Goal: Task Accomplishment & Management: Manage account settings

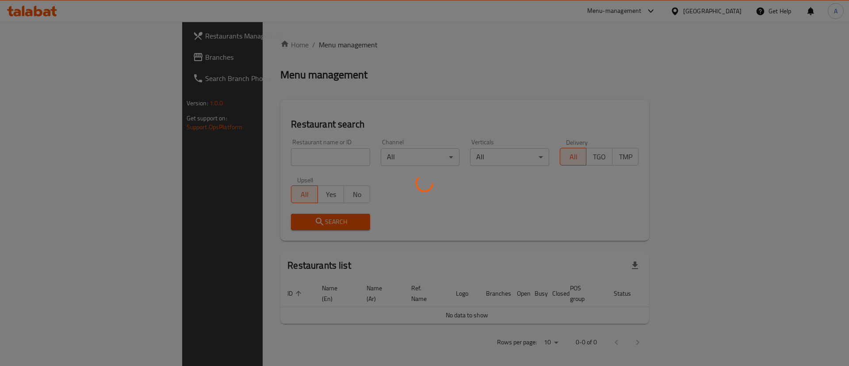
click at [160, 161] on div at bounding box center [424, 183] width 849 height 366
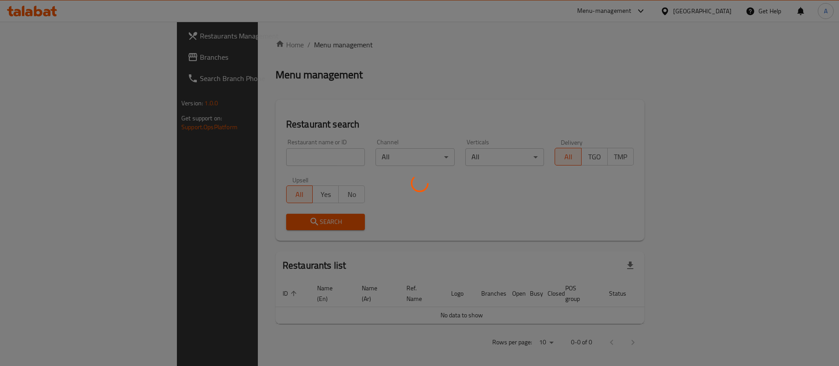
click at [173, 156] on div at bounding box center [419, 183] width 839 height 366
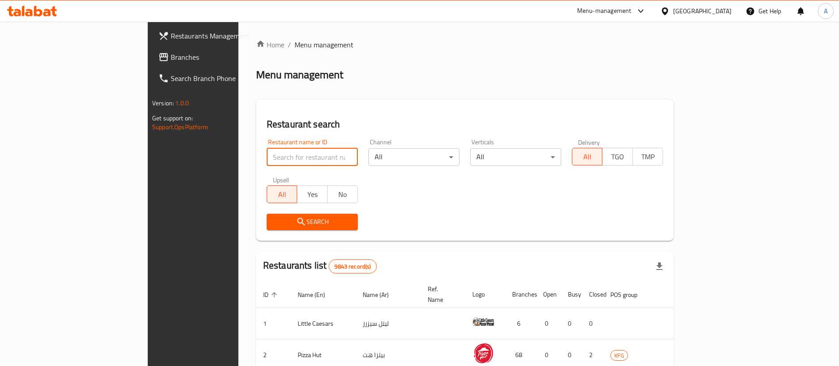
click at [267, 156] on input "search" at bounding box center [312, 157] width 91 height 18
type input "dragonbun"
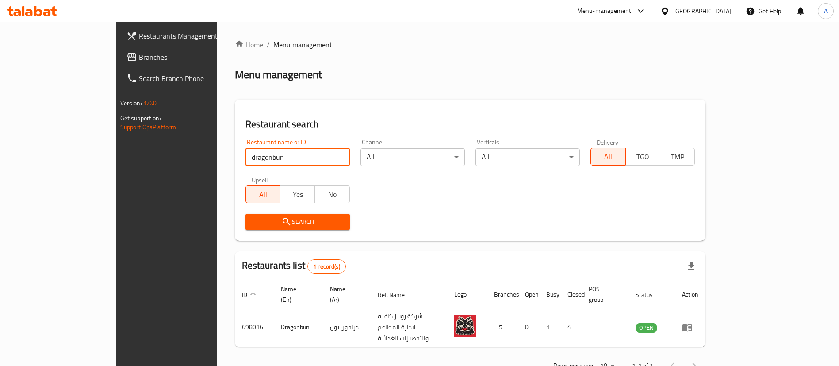
scroll to position [11, 0]
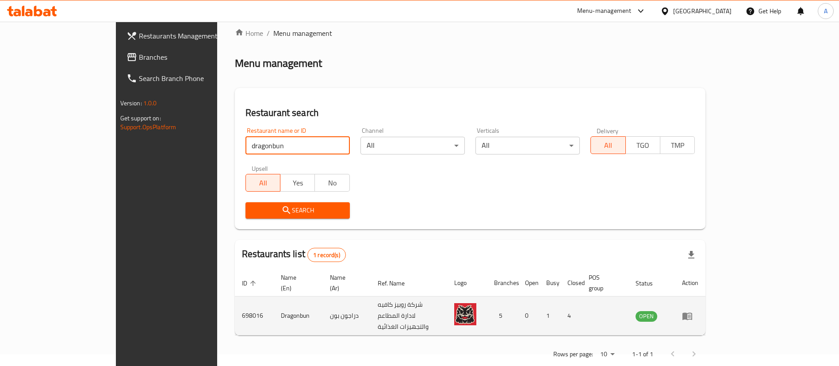
click at [692, 312] on icon "enhanced table" at bounding box center [687, 316] width 10 height 8
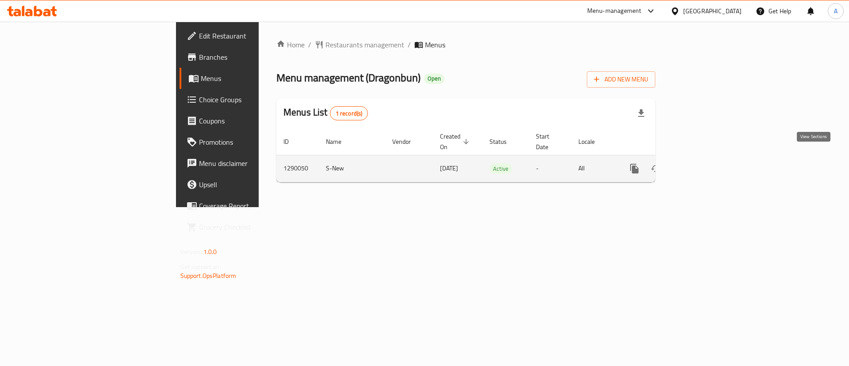
click at [704, 163] on icon "enhanced table" at bounding box center [698, 168] width 11 height 11
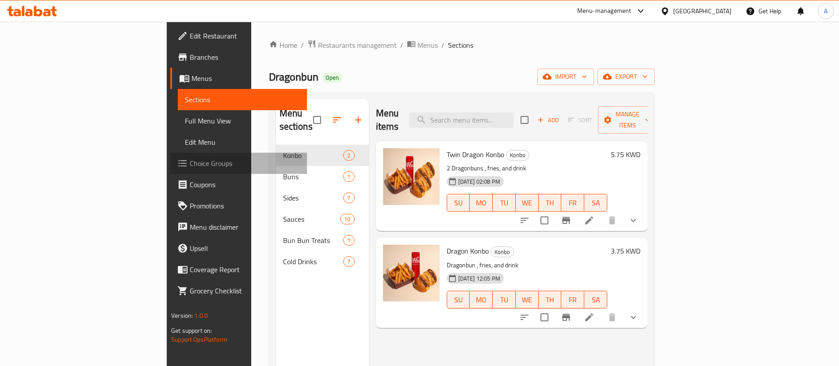
click at [190, 162] on span "Choice Groups" at bounding box center [245, 163] width 110 height 11
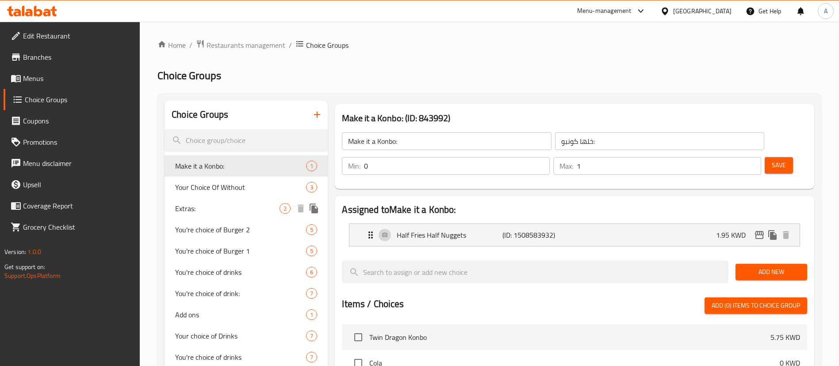
click at [249, 188] on span "Your Choice Of Without" at bounding box center [240, 187] width 131 height 11
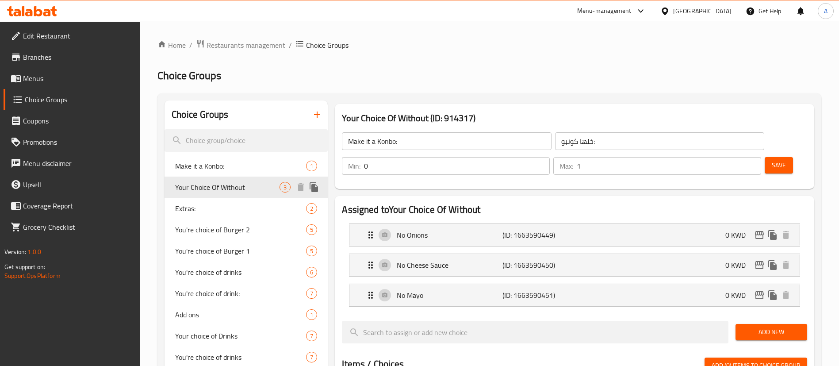
type input "Your Choice Of Without"
type input "اختيارك بدون"
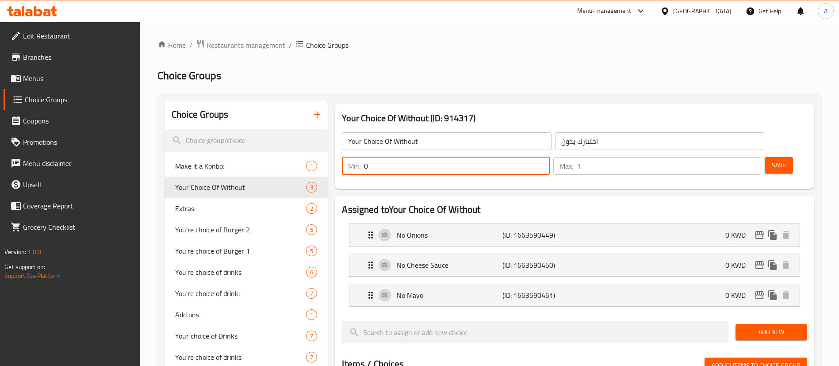
drag, startPoint x: 687, startPoint y: 142, endPoint x: 659, endPoint y: 142, distance: 27.9
type input "0"
click at [550, 157] on input "0" at bounding box center [457, 166] width 186 height 18
click at [765, 157] on button "Save" at bounding box center [779, 165] width 28 height 16
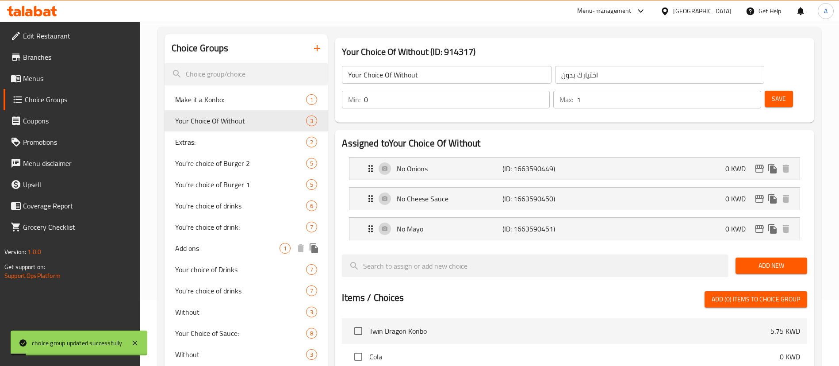
scroll to position [133, 0]
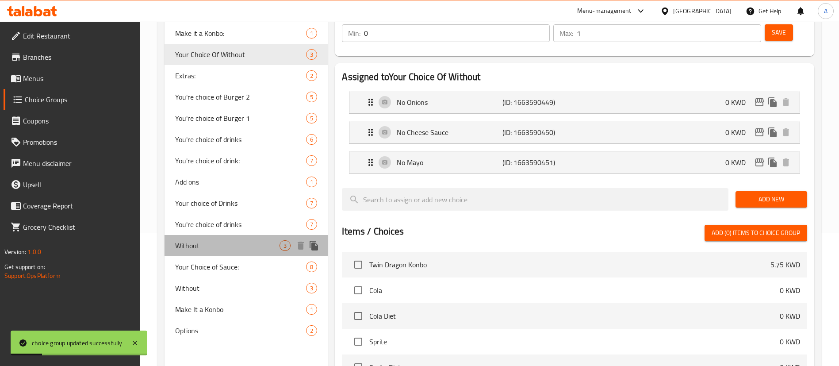
click at [246, 245] on span "Without" at bounding box center [227, 245] width 104 height 11
type input "Without"
type input "بدون"
type input "2"
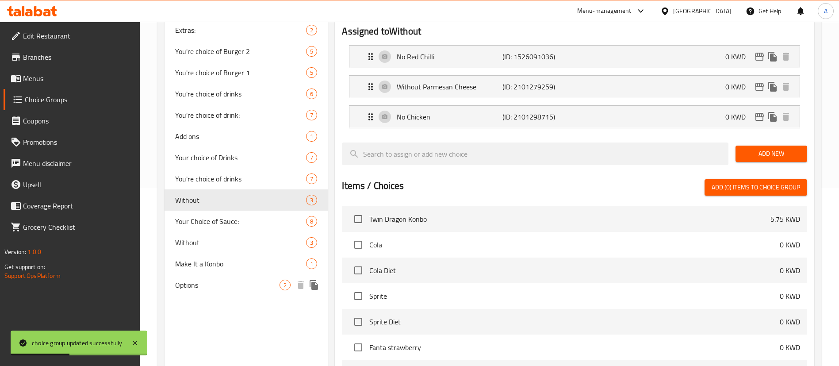
scroll to position [199, 0]
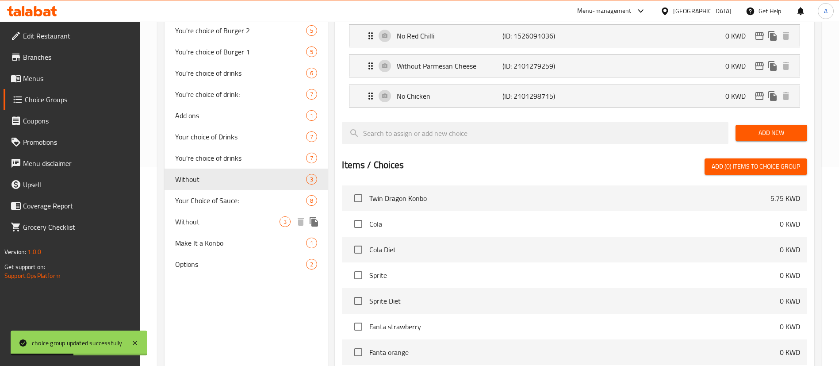
click at [234, 220] on span "Without" at bounding box center [227, 221] width 104 height 11
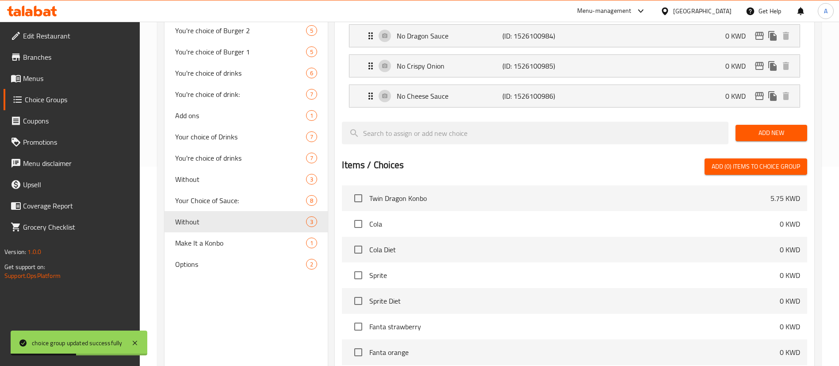
type input "Without"
type input "بدون"
type input "3"
click at [238, 257] on div "Options 2" at bounding box center [246, 263] width 163 height 21
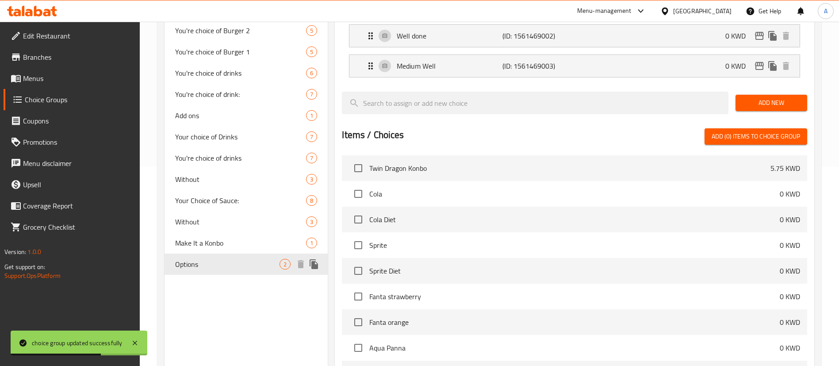
type input "Options"
type input "اختيارات"
type input "1"
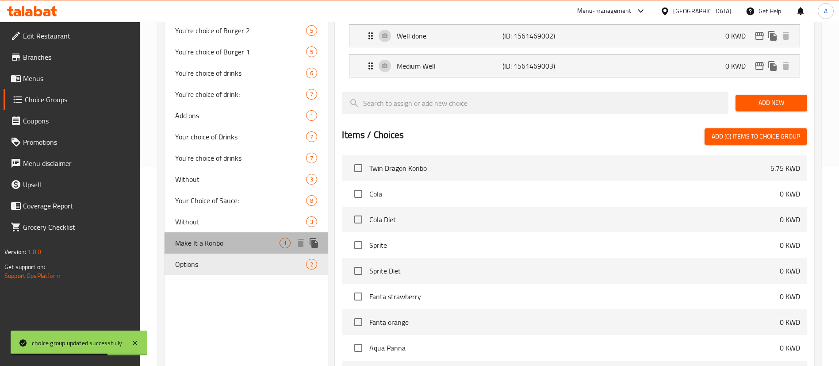
click at [239, 240] on span "Make It a Konbo" at bounding box center [227, 242] width 104 height 11
type input "Make It a Konbo"
type input "خلها كونبو"
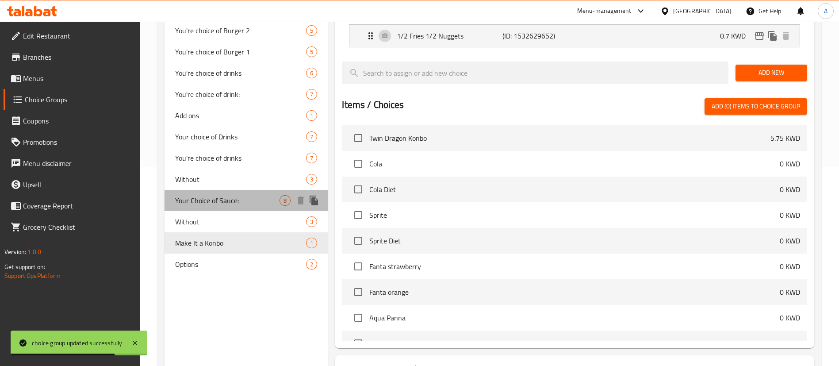
click at [239, 200] on span "Your Choice of Sauce:" at bounding box center [227, 200] width 104 height 11
type input "Your Choice of Sauce:"
type input "اختيارك من نوع الصوص:"
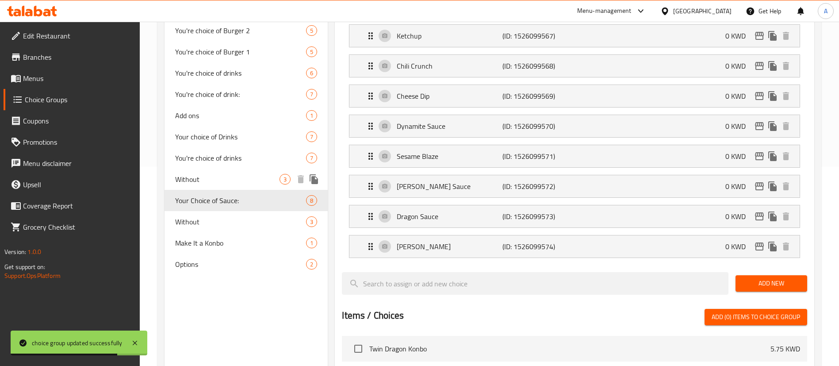
click at [229, 179] on span "Without" at bounding box center [227, 179] width 104 height 11
type input "Without"
type input "بدون"
type input "2"
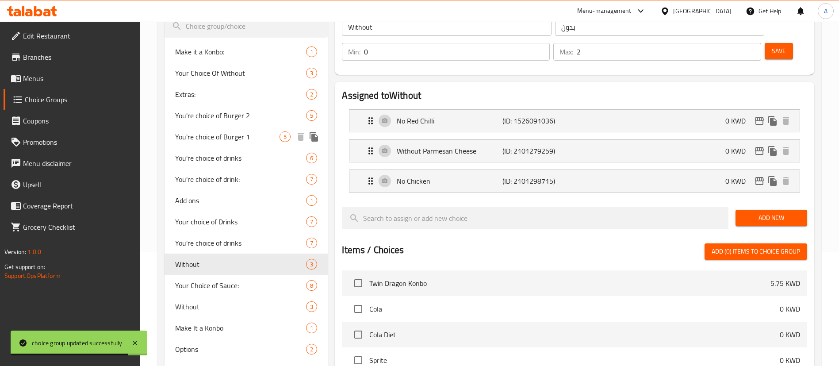
scroll to position [66, 0]
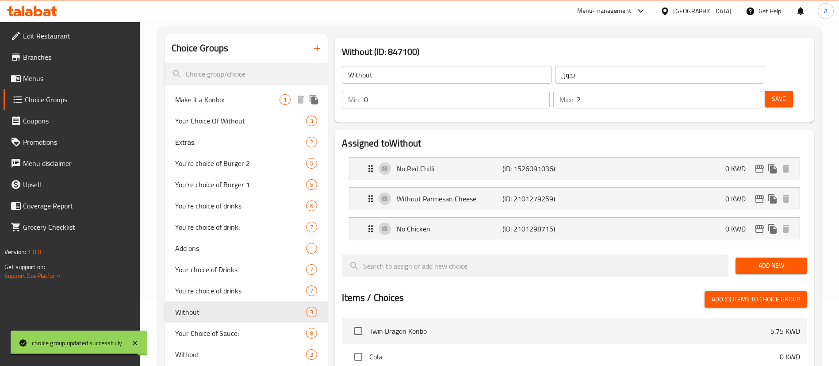
click at [233, 115] on span "Your Choice Of Without" at bounding box center [240, 120] width 131 height 11
type input "Your Choice Of Without"
type input "اختيارك بدون"
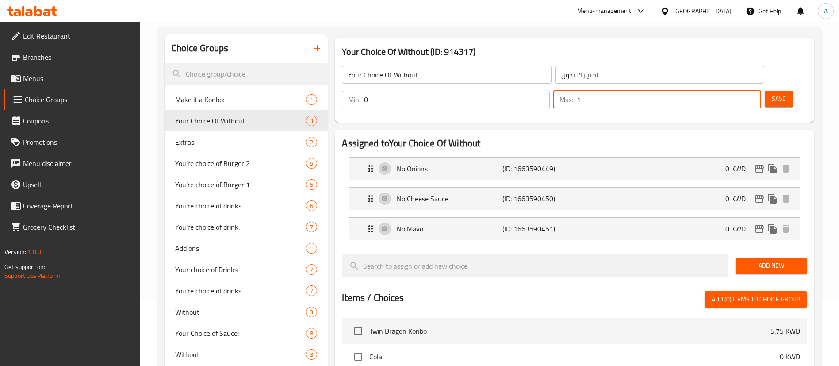
drag, startPoint x: 727, startPoint y: 80, endPoint x: 737, endPoint y: 80, distance: 9.7
click at [737, 91] on div "Max: 1 ​" at bounding box center [657, 100] width 208 height 18
type input "3"
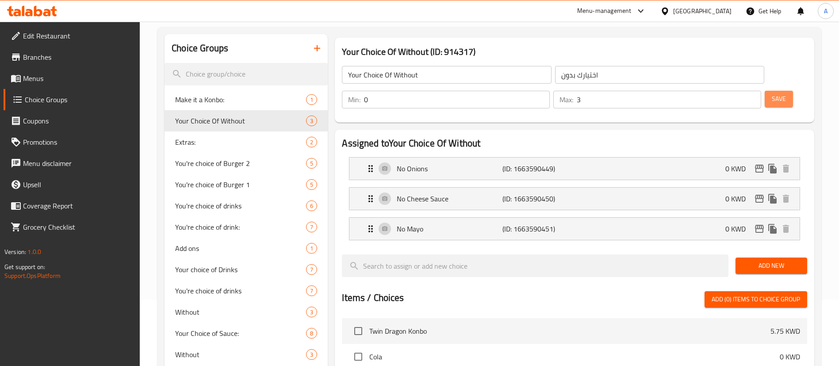
click at [772, 93] on span "Save" at bounding box center [779, 98] width 14 height 11
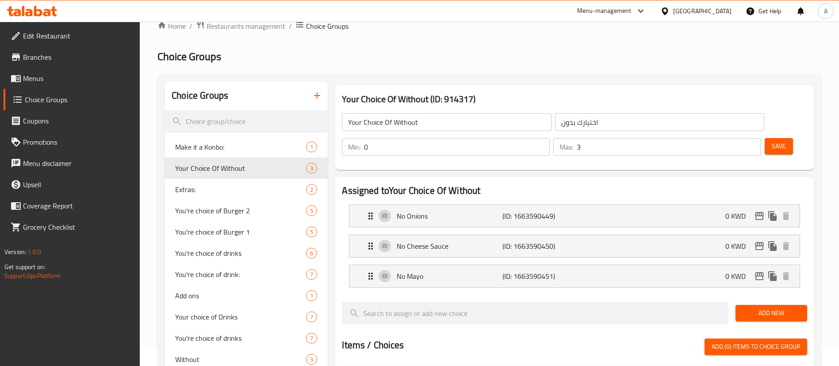
scroll to position [0, 0]
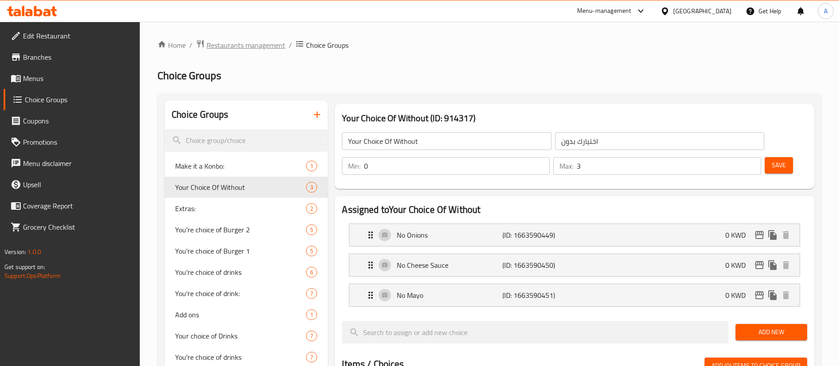
click at [224, 43] on span "Restaurants management" at bounding box center [246, 45] width 79 height 11
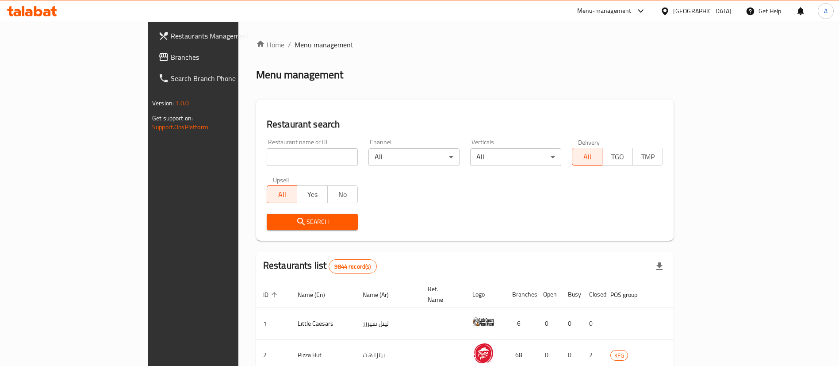
click at [288, 151] on input "search" at bounding box center [312, 157] width 91 height 18
type input "swaikhat"
click button "Search" at bounding box center [312, 222] width 91 height 16
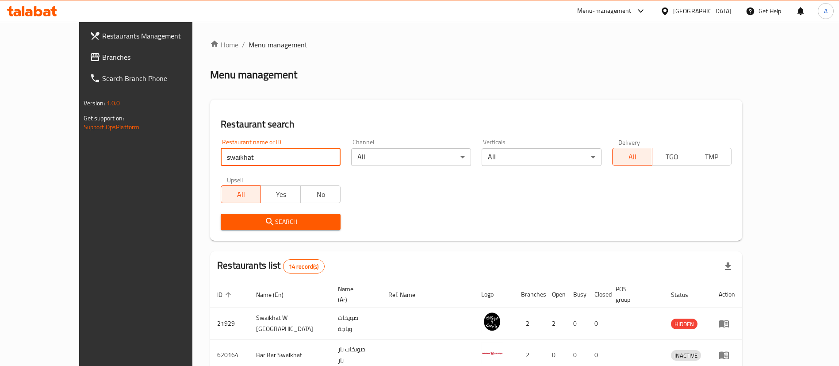
click at [417, 262] on div "Restaurants list 14 record(s)" at bounding box center [476, 266] width 532 height 30
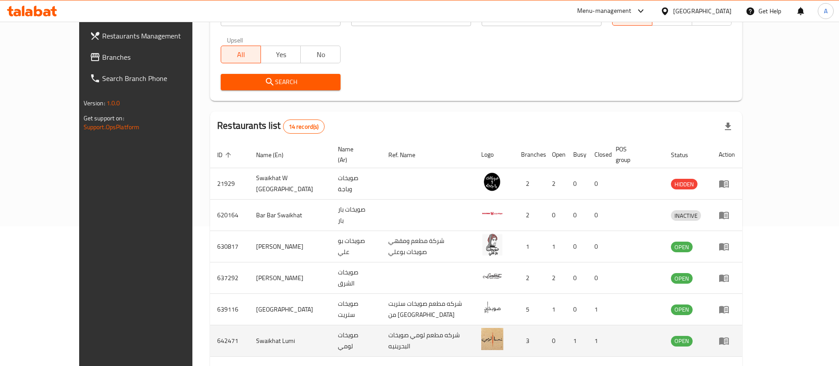
scroll to position [199, 0]
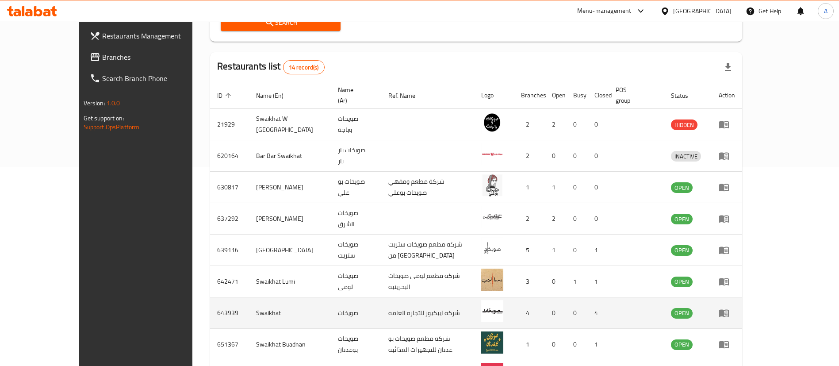
click at [729, 307] on icon "enhanced table" at bounding box center [724, 312] width 11 height 11
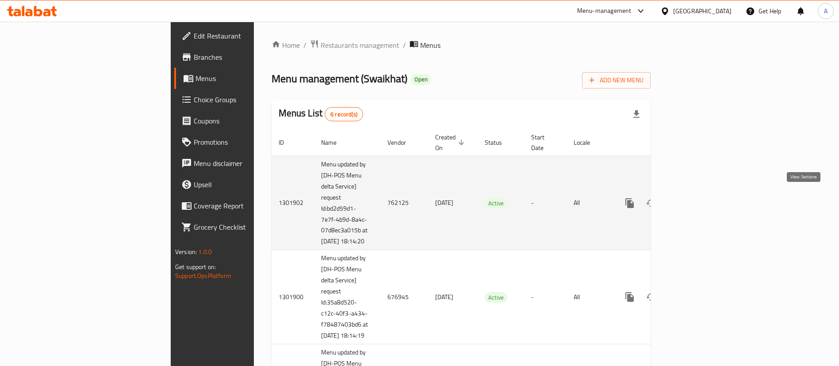
click at [697, 199] on icon "enhanced table" at bounding box center [693, 203] width 8 height 8
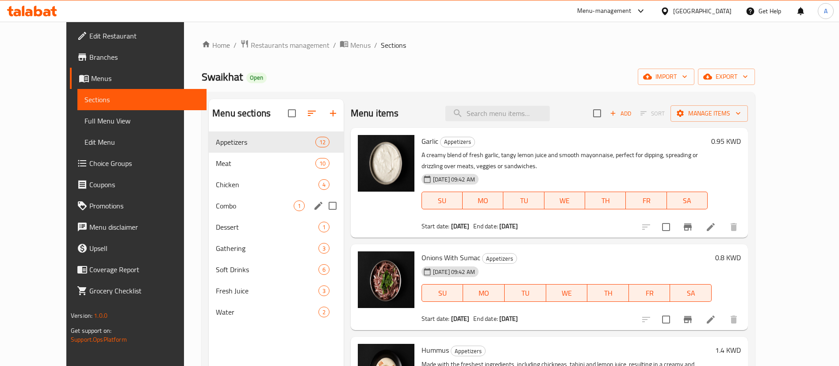
click at [241, 205] on span "Combo" at bounding box center [255, 205] width 78 height 11
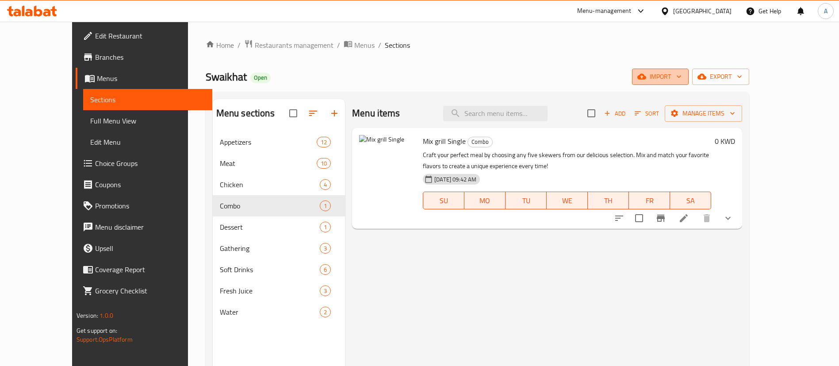
click at [681, 74] on span "import" at bounding box center [660, 76] width 42 height 11
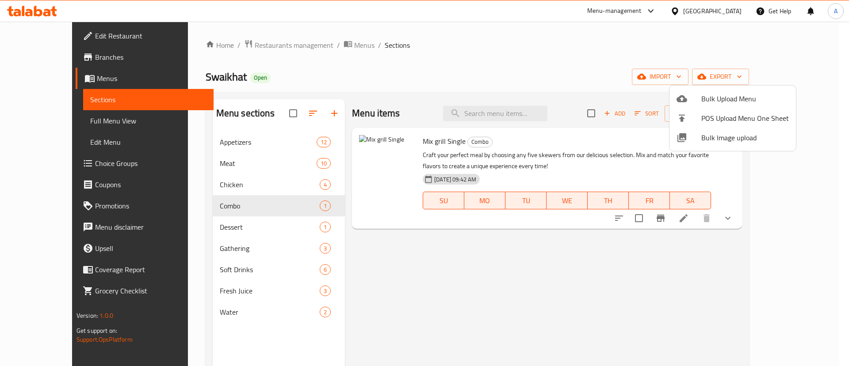
click at [785, 73] on div at bounding box center [424, 183] width 849 height 366
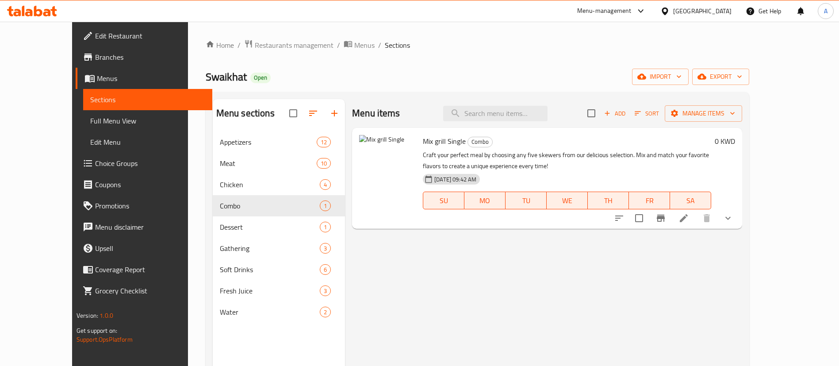
click at [742, 73] on span "export" at bounding box center [720, 76] width 43 height 11
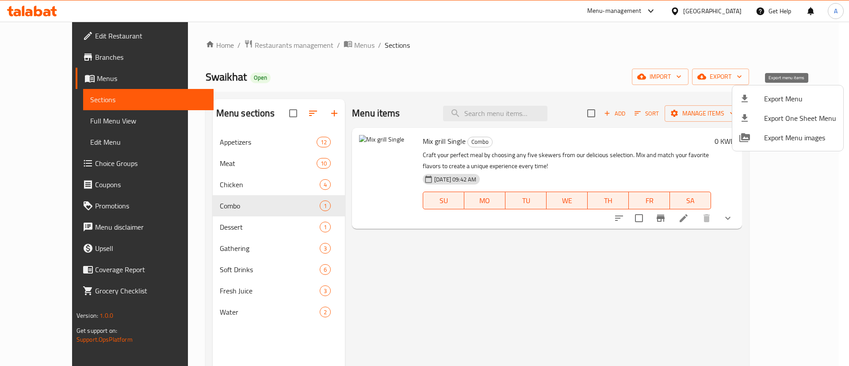
click at [767, 96] on span "Export Menu" at bounding box center [800, 98] width 72 height 11
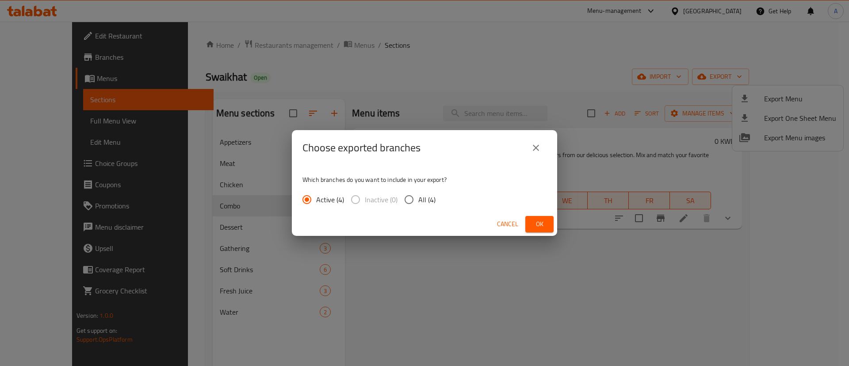
click at [427, 198] on span "All (4)" at bounding box center [426, 199] width 17 height 11
click at [418, 198] on input "All (4)" at bounding box center [409, 199] width 19 height 19
radio input "true"
click at [527, 226] on button "Ok" at bounding box center [539, 224] width 28 height 16
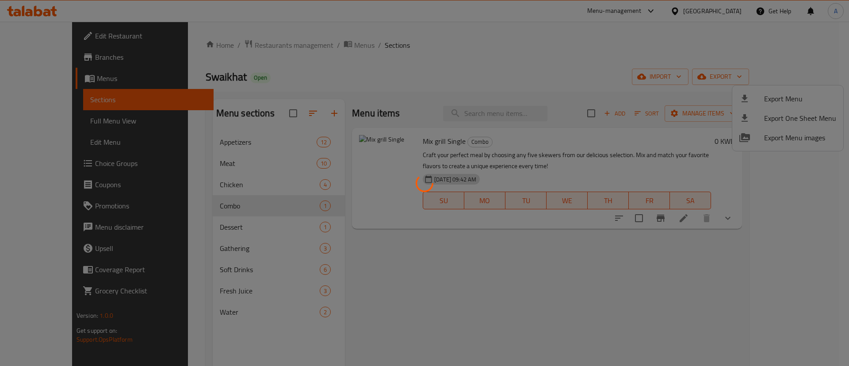
click at [245, 156] on div at bounding box center [424, 183] width 849 height 366
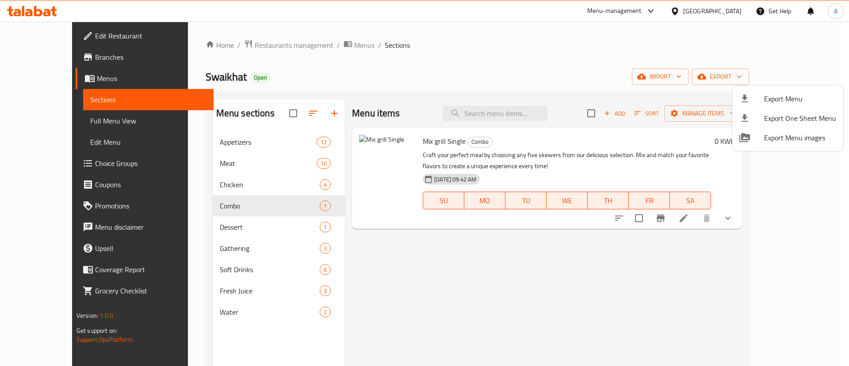
click at [259, 45] on div at bounding box center [424, 183] width 849 height 366
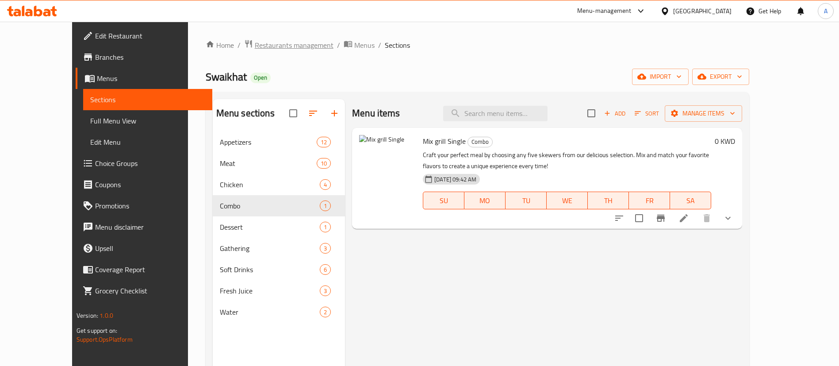
click at [260, 47] on span "Restaurants management" at bounding box center [294, 45] width 79 height 11
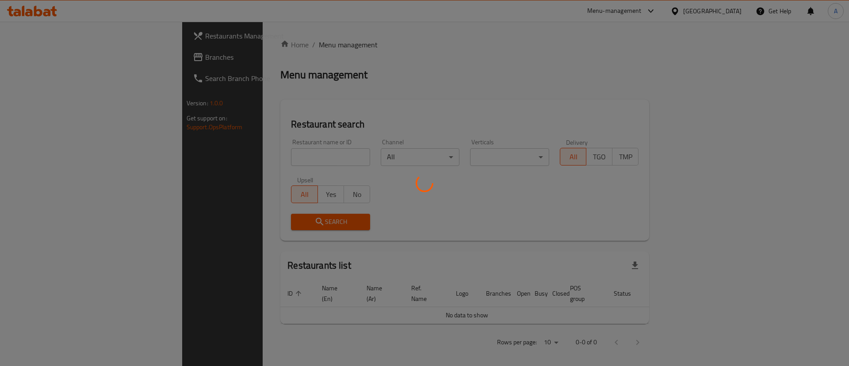
click at [274, 155] on div at bounding box center [424, 183] width 849 height 366
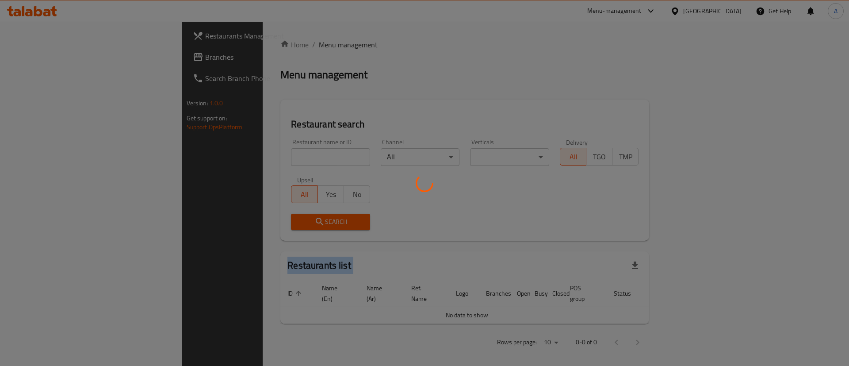
click at [274, 155] on div at bounding box center [424, 183] width 849 height 366
click at [275, 160] on div at bounding box center [424, 183] width 849 height 366
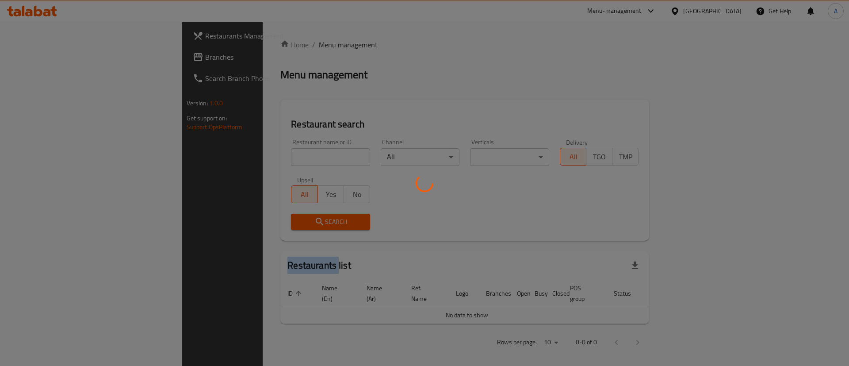
click at [275, 160] on div at bounding box center [424, 183] width 849 height 366
click at [275, 158] on div at bounding box center [424, 183] width 849 height 366
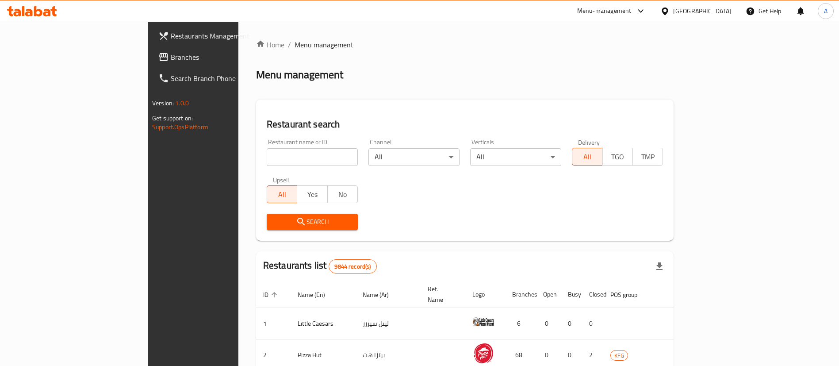
click at [267, 149] on input "search" at bounding box center [312, 157] width 91 height 18
click button "Search" at bounding box center [312, 222] width 91 height 16
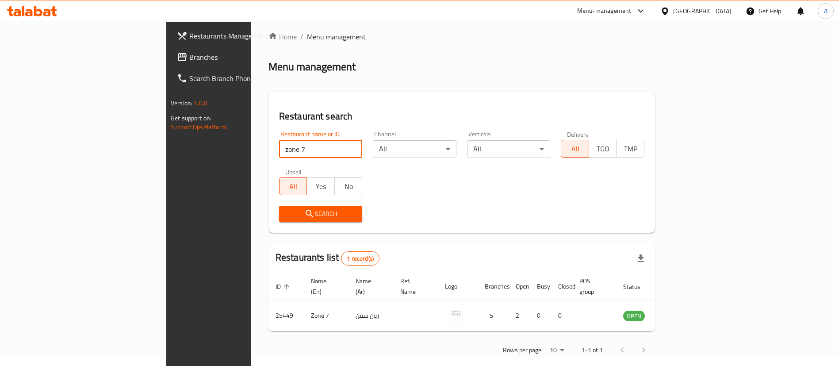
scroll to position [11, 0]
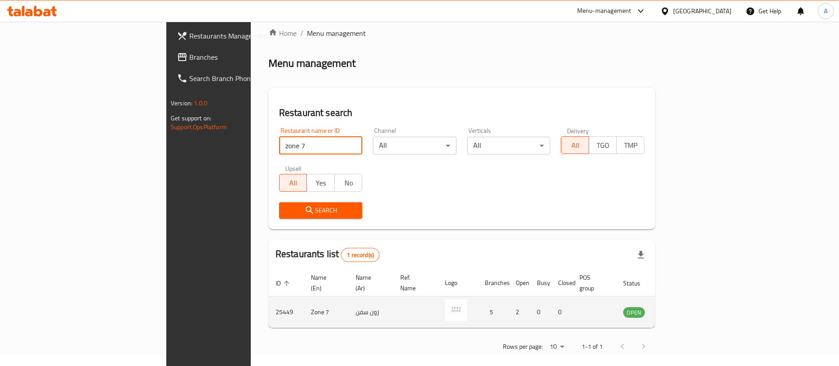
click at [268, 304] on td "25449" at bounding box center [285, 311] width 35 height 31
copy td "25449"
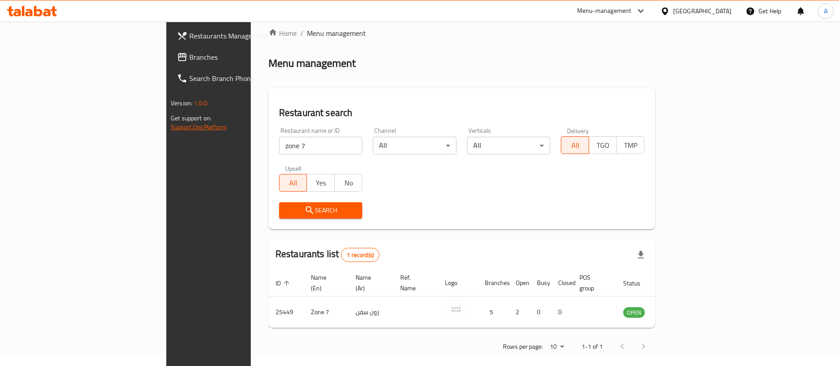
drag, startPoint x: 272, startPoint y: 150, endPoint x: 19, endPoint y: 125, distance: 254.3
click at [166, 128] on div "Restaurants Management Branches Search Branch Phone Version: 1.0.0 Get support …" at bounding box center [419, 192] width 506 height 365
click button "Search" at bounding box center [321, 210] width 84 height 16
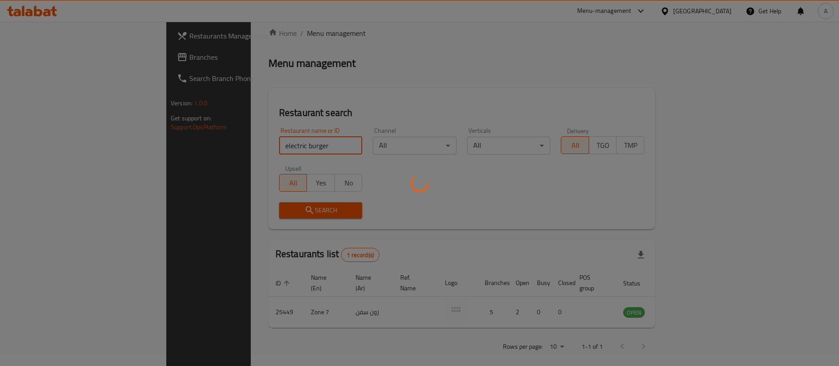
click at [171, 306] on div at bounding box center [419, 183] width 839 height 366
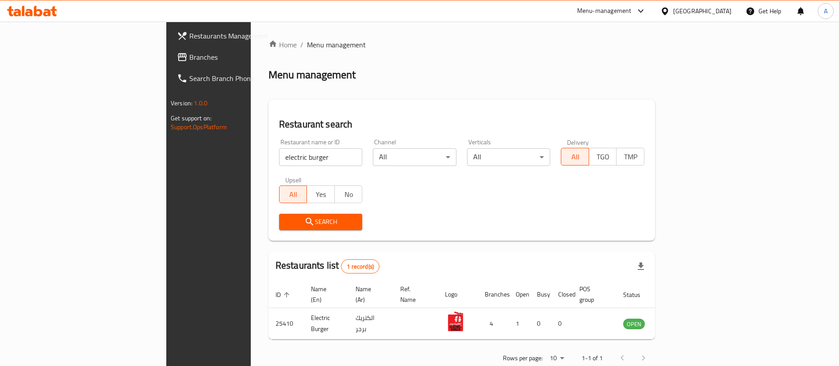
click at [268, 308] on td "25410" at bounding box center [285, 323] width 35 height 31
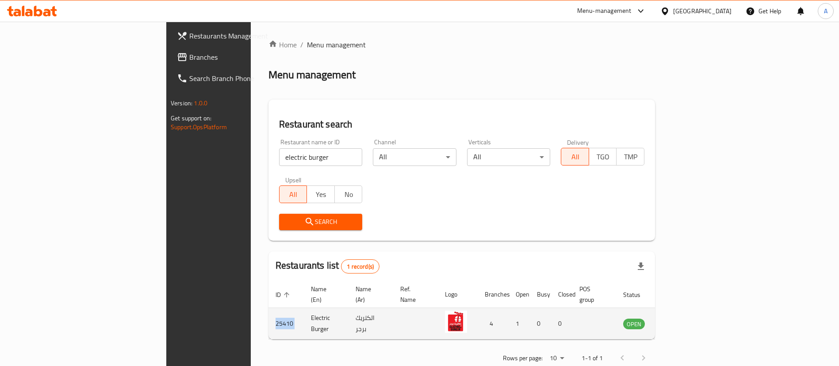
copy td "25410"
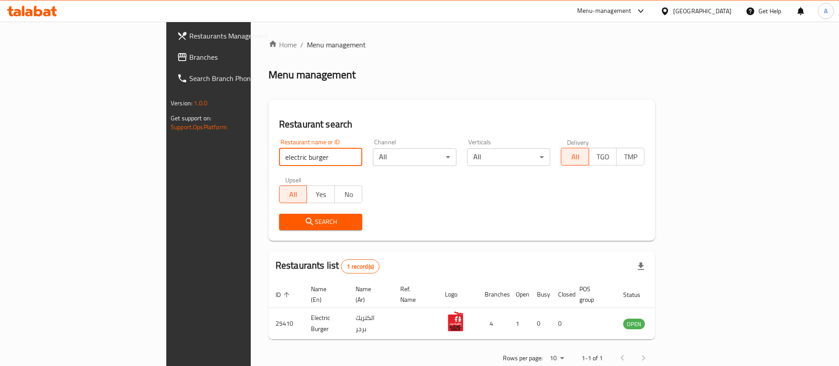
drag, startPoint x: 256, startPoint y: 158, endPoint x: 0, endPoint y: 140, distance: 257.1
click at [166, 145] on div "Restaurants Management Branches Search Branch Phone Version: 1.0.0 Get support …" at bounding box center [419, 204] width 506 height 365
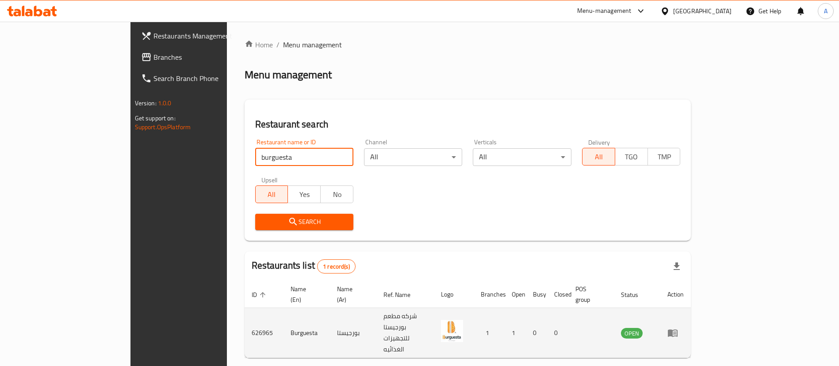
click at [245, 316] on td "626965" at bounding box center [264, 333] width 39 height 50
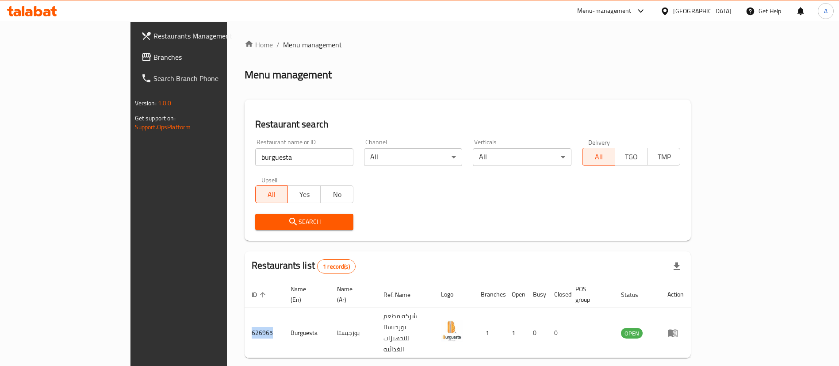
copy td "626965"
drag, startPoint x: 258, startPoint y: 157, endPoint x: 146, endPoint y: 158, distance: 112.3
click at [227, 158] on div "Home / Menu management Menu management Restaurant search Restaurant name or ID …" at bounding box center [468, 214] width 482 height 384
type input "little ruby"
click button "Search" at bounding box center [304, 222] width 98 height 16
